Goal: Task Accomplishment & Management: Manage account settings

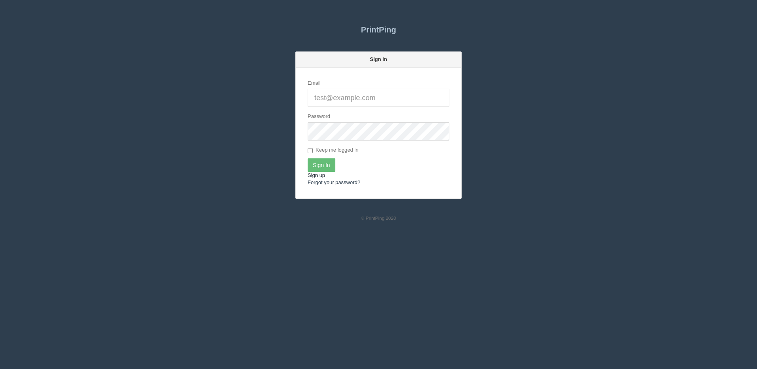
type input "[PERSON_NAME][EMAIL_ADDRESS][DOMAIN_NAME]"
drag, startPoint x: 320, startPoint y: 172, endPoint x: 305, endPoint y: 171, distance: 15.5
click at [320, 172] on link "Sign up" at bounding box center [316, 175] width 17 height 6
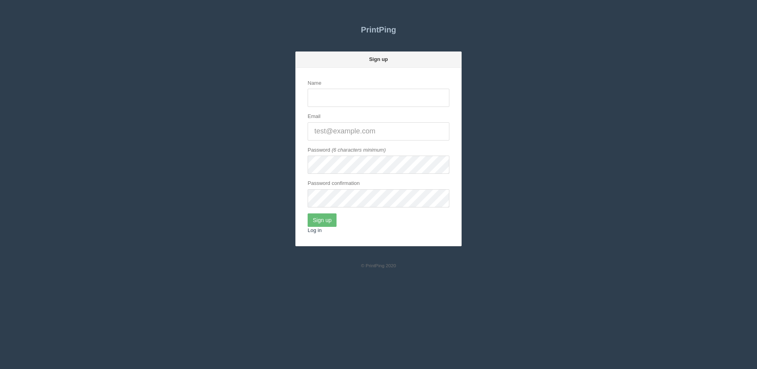
type input "[PERSON_NAME][EMAIL_ADDRESS][DOMAIN_NAME]"
click at [692, 133] on section "PrintPing Sign up Name dan@allrush.ca Email Password (6 characters minimum) Pas…" at bounding box center [378, 137] width 757 height 250
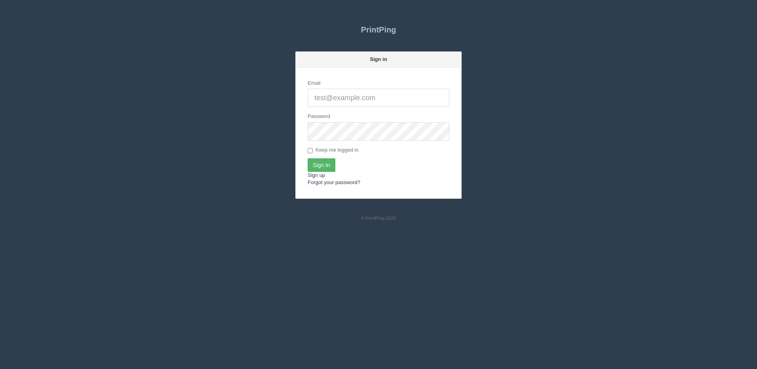
type input "[PERSON_NAME][EMAIL_ADDRESS][DOMAIN_NAME]"
click at [322, 167] on input "Sign In" at bounding box center [322, 164] width 28 height 13
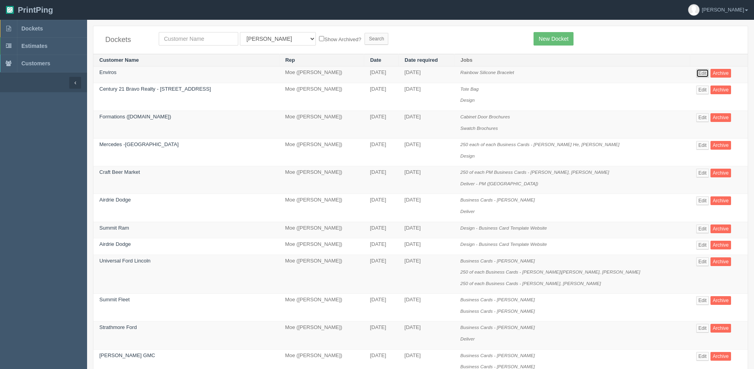
click at [696, 69] on link "Edit" at bounding box center [702, 73] width 13 height 9
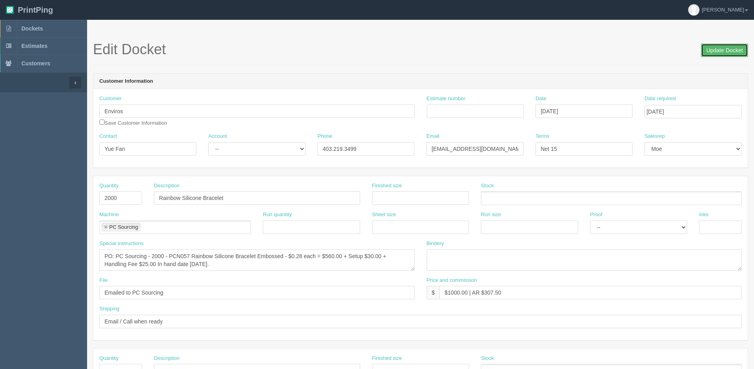
click at [730, 49] on input "Update Docket" at bounding box center [724, 50] width 47 height 13
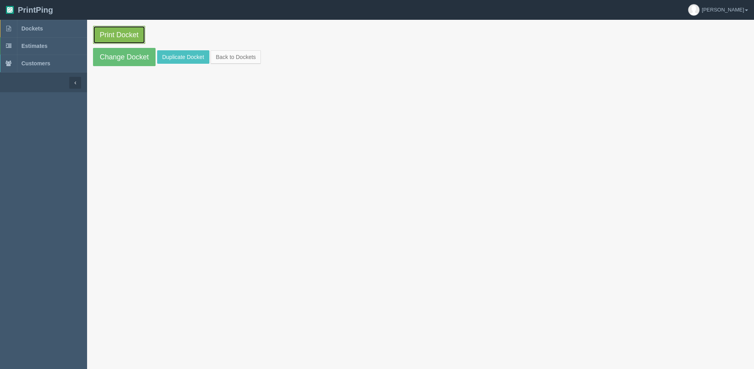
click at [142, 35] on link "Print Docket" at bounding box center [119, 35] width 52 height 18
click at [239, 55] on link "Back to Dockets" at bounding box center [236, 56] width 50 height 13
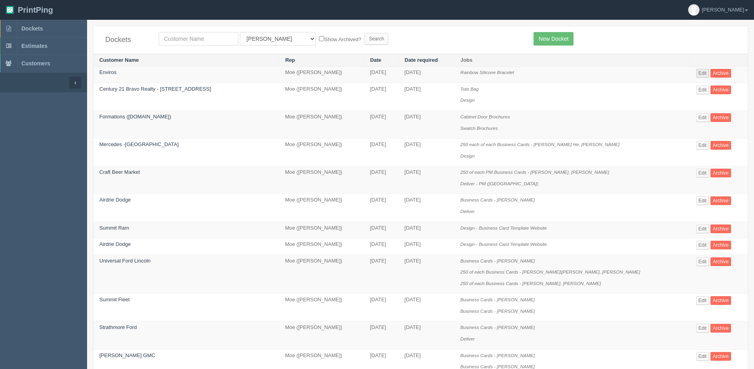
drag, startPoint x: 686, startPoint y: 72, endPoint x: 702, endPoint y: 70, distance: 16.3
click at [690, 72] on td "Edit Archive" at bounding box center [719, 74] width 58 height 17
click at [701, 70] on link "Edit" at bounding box center [702, 73] width 13 height 9
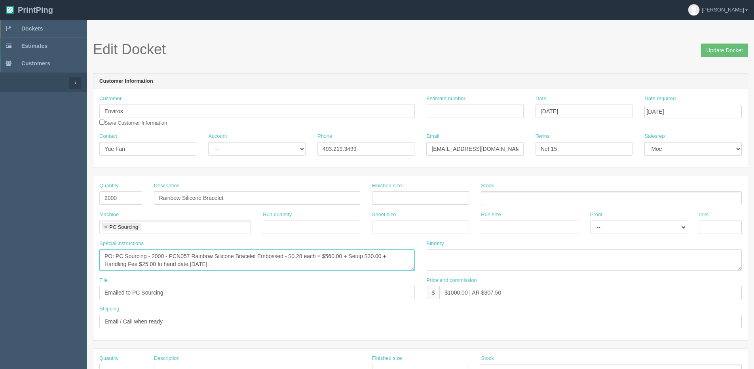
click at [152, 256] on textarea "PO: PC Sourcing - 2000 - PCN057 Rainbow Silicone Bracelet Embossed - $0.28 each…" at bounding box center [256, 259] width 315 height 21
type textarea "PO: PC Sourcing - Repeat order on PO66098 2000 - PCN057 Rainbow Silicone Bracel…"
click at [728, 54] on input "Update Docket" at bounding box center [724, 50] width 47 height 13
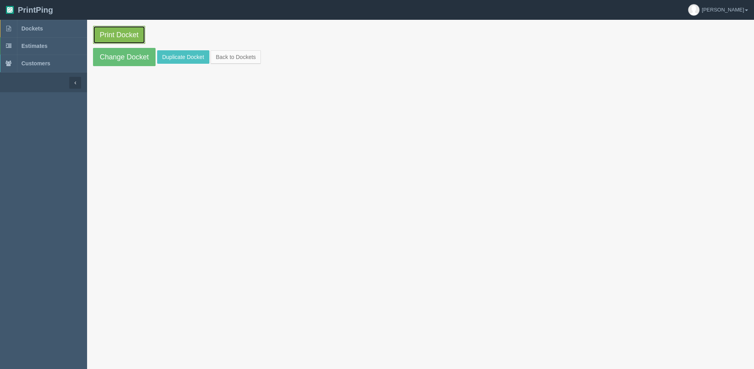
click at [104, 28] on link "Print Docket" at bounding box center [119, 35] width 52 height 18
click at [118, 57] on link "Change Docket" at bounding box center [124, 57] width 63 height 18
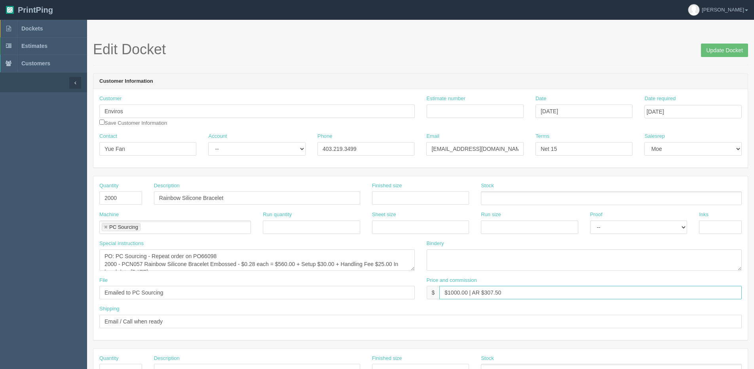
drag, startPoint x: 495, startPoint y: 292, endPoint x: 615, endPoint y: 283, distance: 120.3
click at [619, 281] on div "Price and commission $ $1000.00 | AR $307.50" at bounding box center [584, 288] width 315 height 23
type input "$1000.00 | AR $313.88"
drag, startPoint x: 712, startPoint y: 49, endPoint x: 690, endPoint y: 53, distance: 22.5
click at [711, 49] on input "Update Docket" at bounding box center [724, 50] width 47 height 13
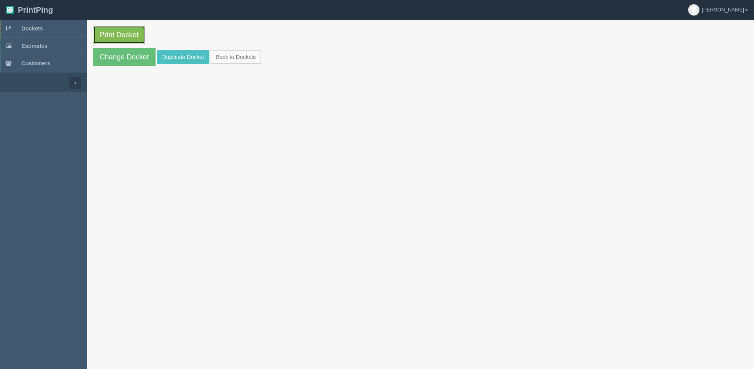
click at [125, 37] on link "Print Docket" at bounding box center [119, 35] width 52 height 18
click at [230, 59] on link "Back to Dockets" at bounding box center [236, 56] width 50 height 13
